Goal: Task Accomplishment & Management: Manage account settings

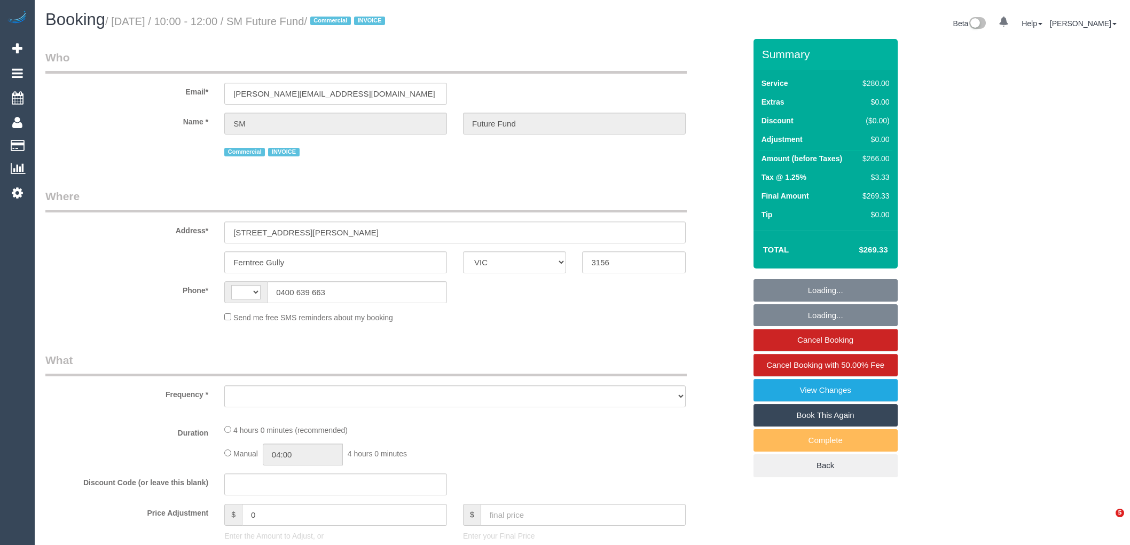
select select "VIC"
select select "240"
select select "number:28"
select select "number:14"
select select "number:19"
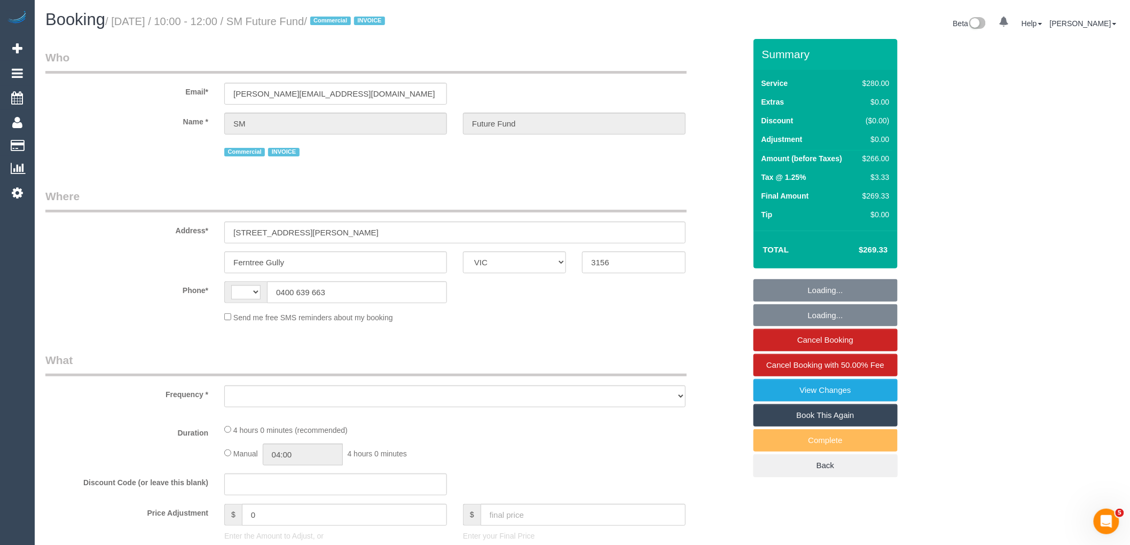
select select "number:22"
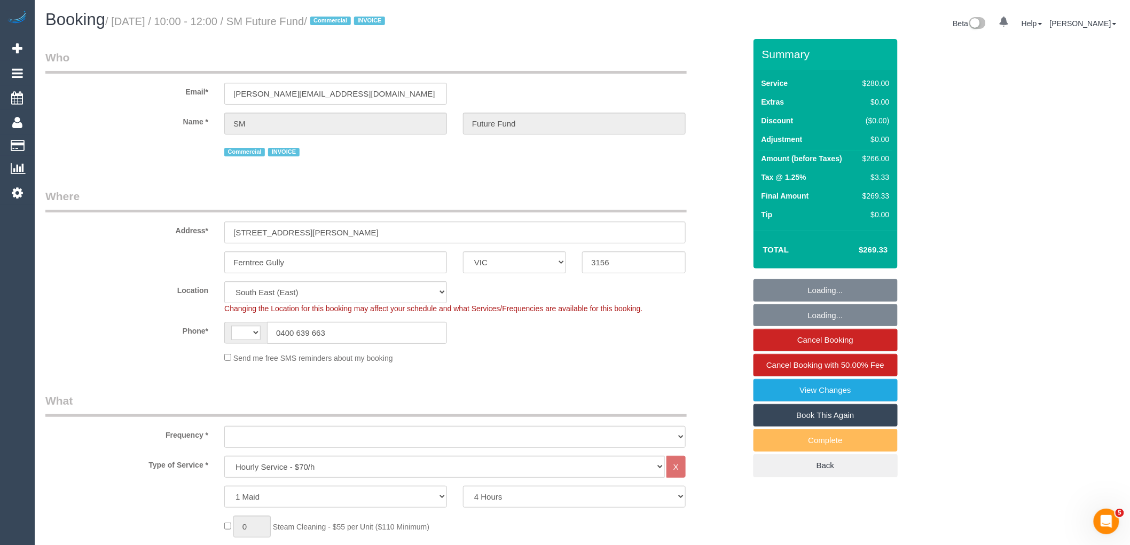
select select "string:AU"
select select "object:1440"
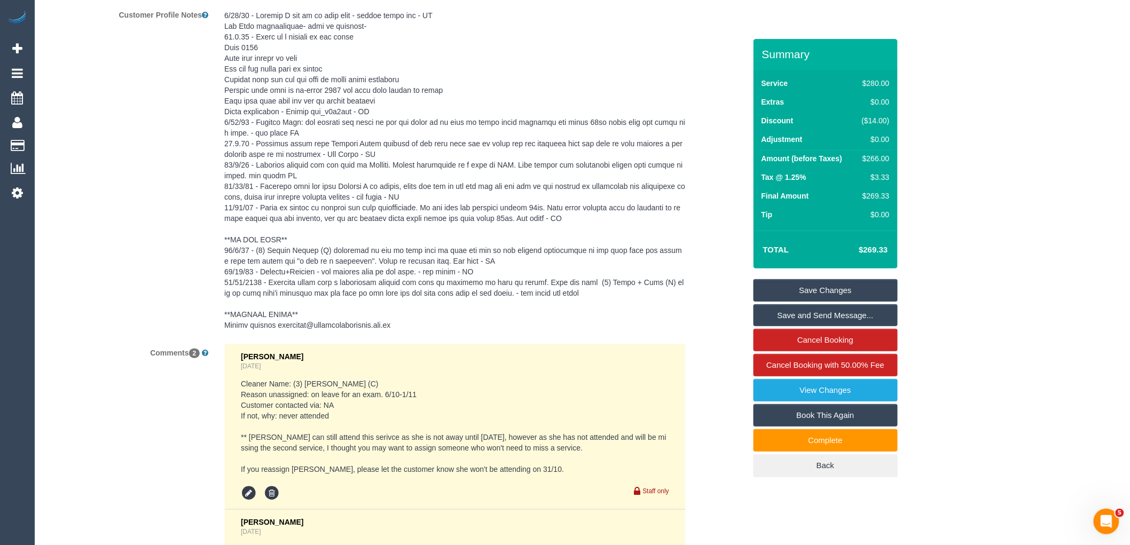
scroll to position [2114, 0]
